Goal: Information Seeking & Learning: Understand process/instructions

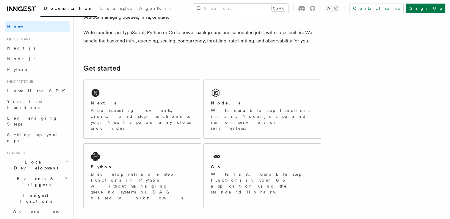
scroll to position [48, 0]
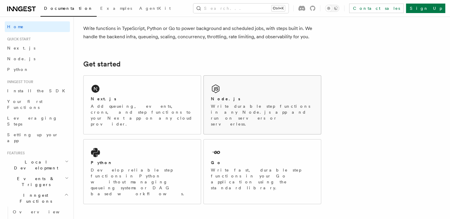
click at [229, 92] on div "Node.js Write durable step functions in any Node.js app and run on servers or s…" at bounding box center [262, 105] width 117 height 59
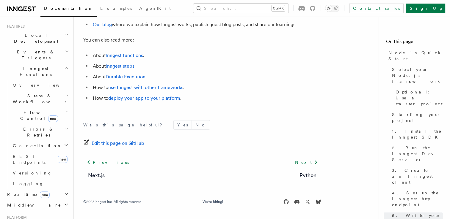
scroll to position [128, 0]
click at [46, 199] on h2 "Middleware" at bounding box center [37, 204] width 65 height 11
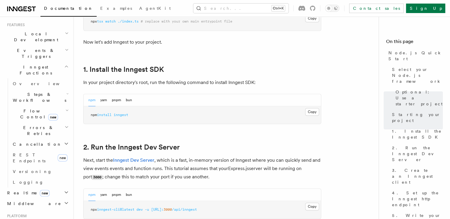
scroll to position [345, 0]
click at [312, 111] on button "Copy Copied" at bounding box center [312, 113] width 14 height 8
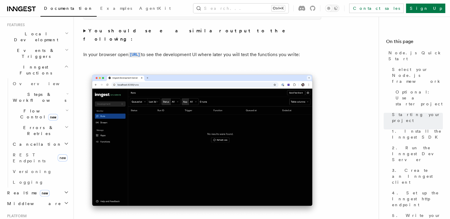
scroll to position [545, 0]
